Goal: Transaction & Acquisition: Subscribe to service/newsletter

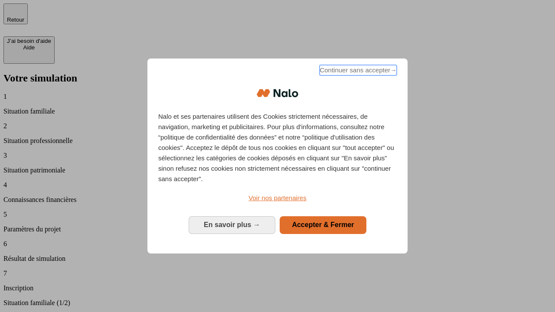
click at [357, 72] on span "Continuer sans accepter →" at bounding box center [358, 70] width 77 height 10
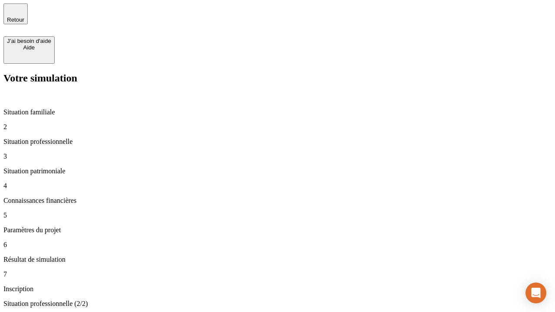
type input "30 000"
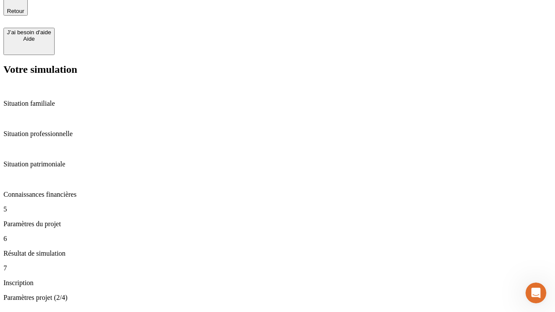
type input "25"
type input "1 000"
type input "640"
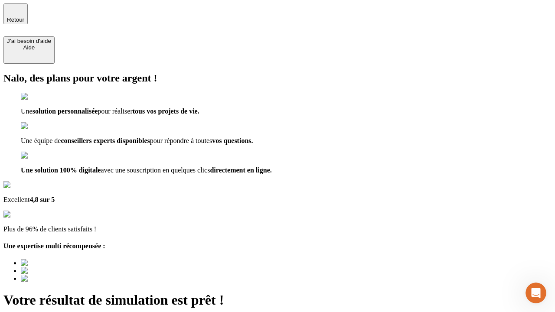
type input "[EMAIL_ADDRESS][PERSON_NAME][DOMAIN_NAME]"
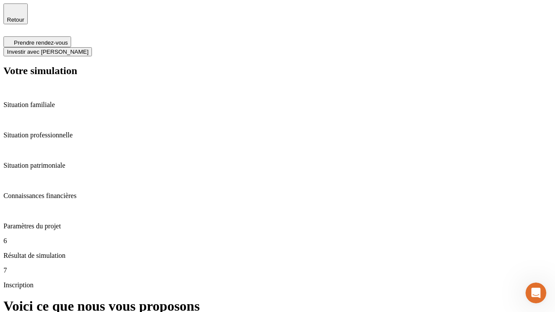
click at [89, 49] on span "Investir avec [PERSON_NAME]" at bounding box center [48, 52] width 82 height 7
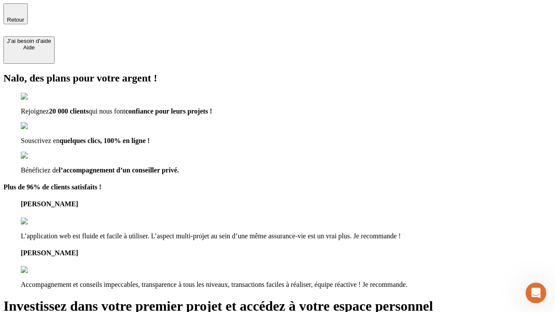
type input "[EMAIL_ADDRESS][PERSON_NAME][DOMAIN_NAME]"
